Goal: Task Accomplishment & Management: Manage account settings

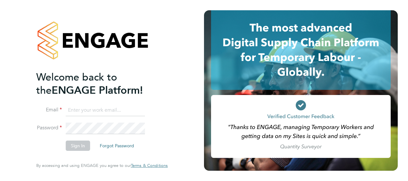
click at [91, 114] on input at bounding box center [105, 111] width 79 height 12
type input "[PERSON_NAME][EMAIL_ADDRESS][PERSON_NAME][DOMAIN_NAME]"
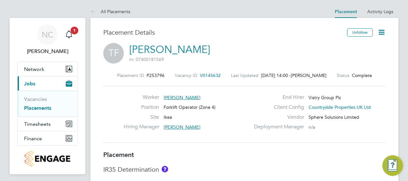
click at [36, 110] on link "Placements" at bounding box center [37, 108] width 27 height 6
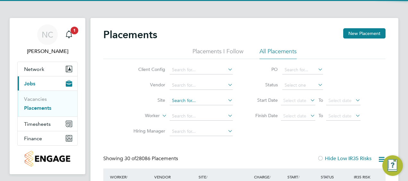
click at [196, 100] on input at bounding box center [201, 100] width 63 height 9
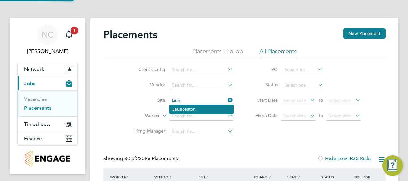
click at [185, 110] on li "Laun ceston" at bounding box center [202, 109] width 64 height 9
type input "Launceston"
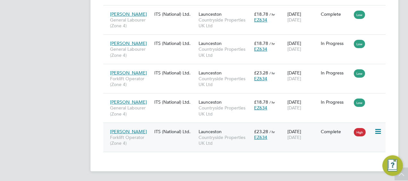
click at [171, 135] on div "ITS (National) Ltd." at bounding box center [175, 131] width 44 height 12
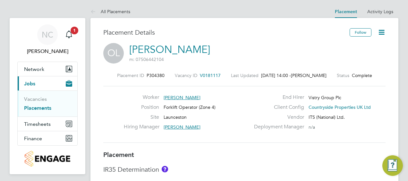
click at [381, 36] on icon at bounding box center [382, 32] width 8 height 8
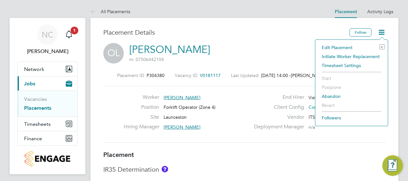
click at [350, 46] on li "Edit Placement e" at bounding box center [352, 47] width 66 height 9
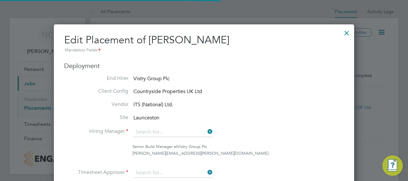
type input "[PERSON_NAME]"
type input "[DATE]"
type input "07:30"
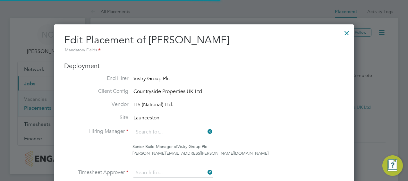
type input "16:30"
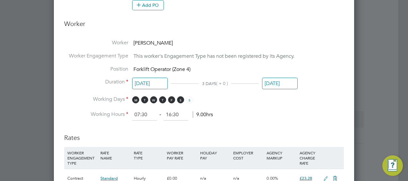
click at [278, 83] on input "[DATE]" at bounding box center [280, 84] width 36 height 12
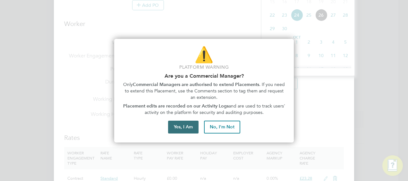
click at [178, 129] on button "Yes, I Am" at bounding box center [183, 127] width 30 height 13
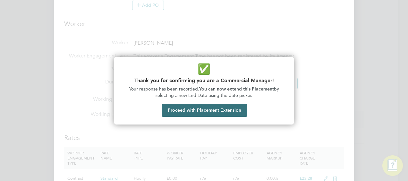
click at [220, 110] on button "Proceed with Placement Extension" at bounding box center [204, 110] width 85 height 13
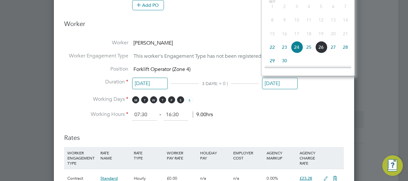
click at [323, 48] on span "26" at bounding box center [321, 47] width 12 height 12
type input "[DATE]"
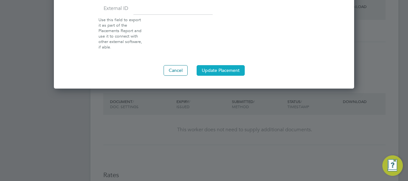
click at [219, 69] on button "Update Placement" at bounding box center [221, 70] width 48 height 10
